Goal: Use online tool/utility: Use online tool/utility

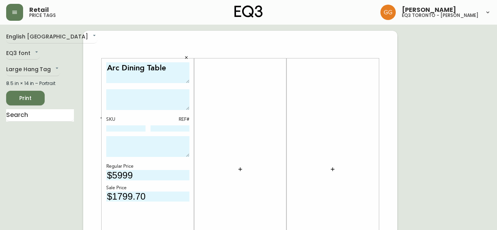
drag, startPoint x: 470, startPoint y: 86, endPoint x: 439, endPoint y: 84, distance: 30.5
click at [242, 169] on icon "button" at bounding box center [240, 169] width 6 height 6
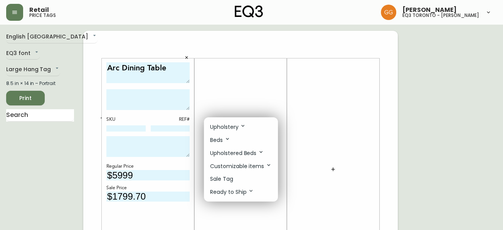
click at [237, 176] on li "Sale Tag" at bounding box center [241, 179] width 74 height 13
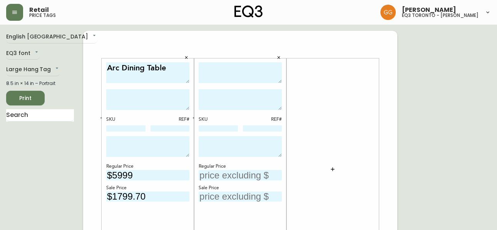
click at [236, 66] on textarea at bounding box center [240, 72] width 83 height 21
type textarea "[PERSON_NAME] Bar Table Walnut"
click at [215, 172] on input "text" at bounding box center [240, 175] width 83 height 10
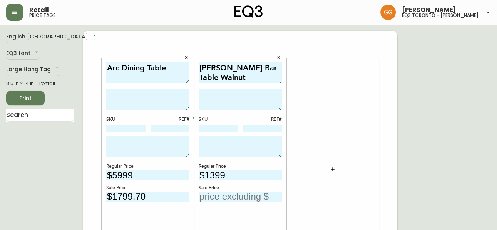
type input "$1399"
drag, startPoint x: 485, startPoint y: 84, endPoint x: 422, endPoint y: 86, distance: 62.4
click at [233, 200] on input "text" at bounding box center [240, 197] width 83 height 10
type input "$699.50"
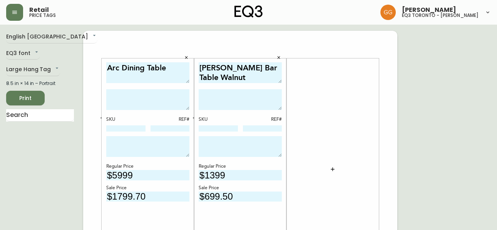
click at [22, 97] on span "Print" at bounding box center [25, 99] width 26 height 10
click at [28, 97] on span "Print" at bounding box center [25, 99] width 26 height 10
